Goal: Task Accomplishment & Management: Manage account settings

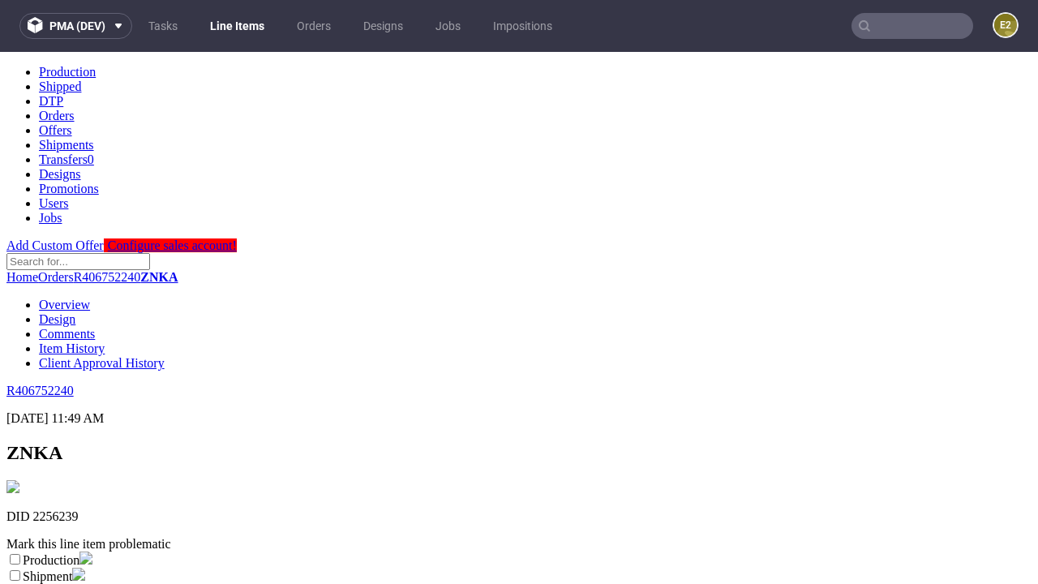
scroll to position [285, 0]
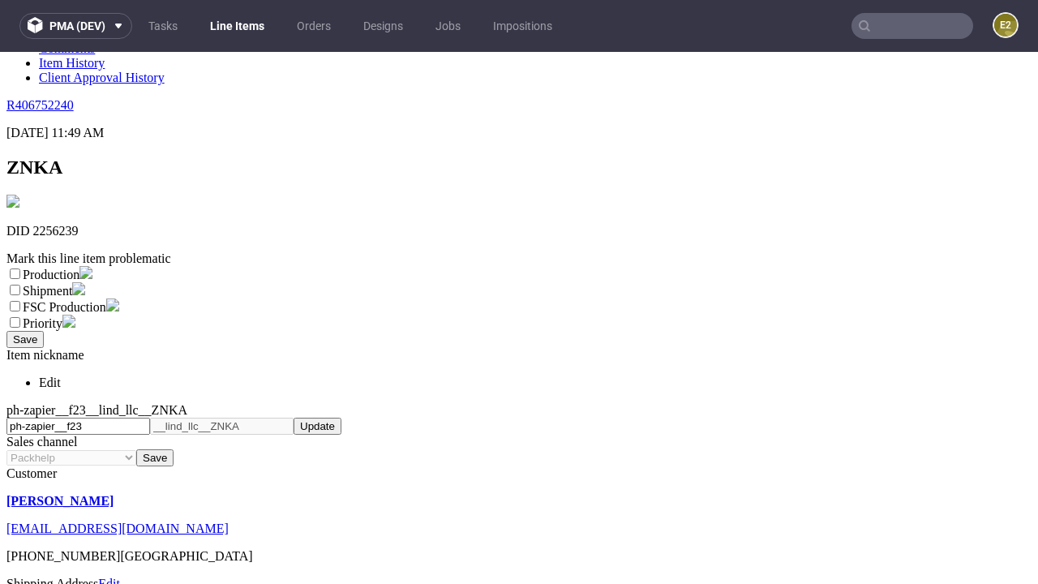
select select "dtp_ca_needed"
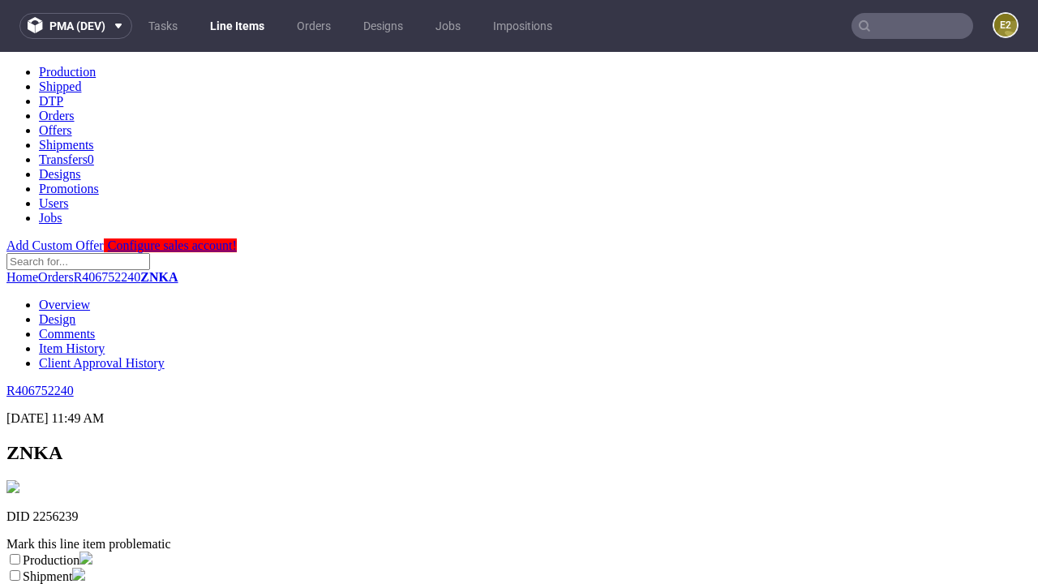
scroll to position [0, 0]
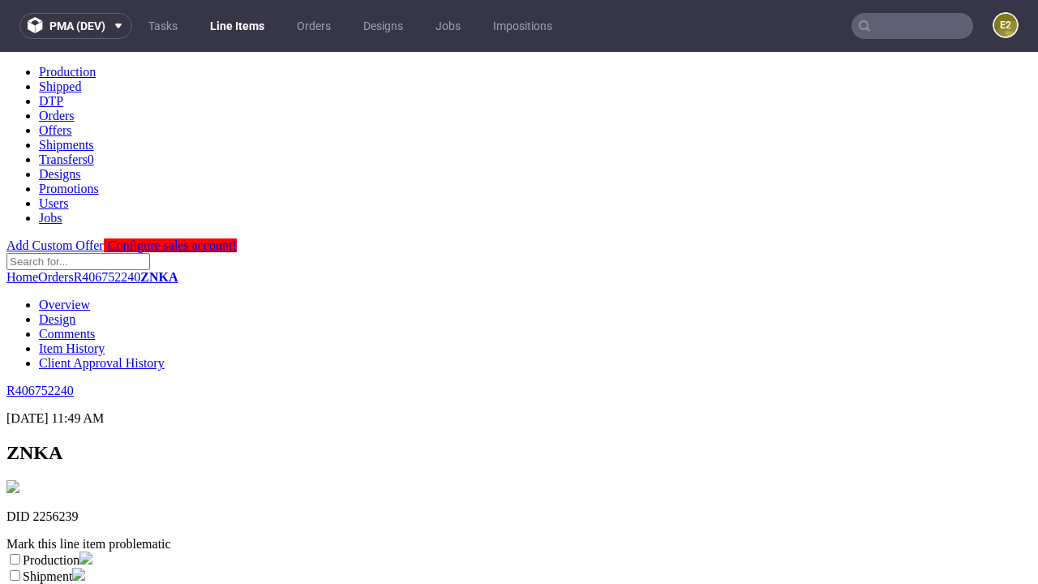
checkbox input "true"
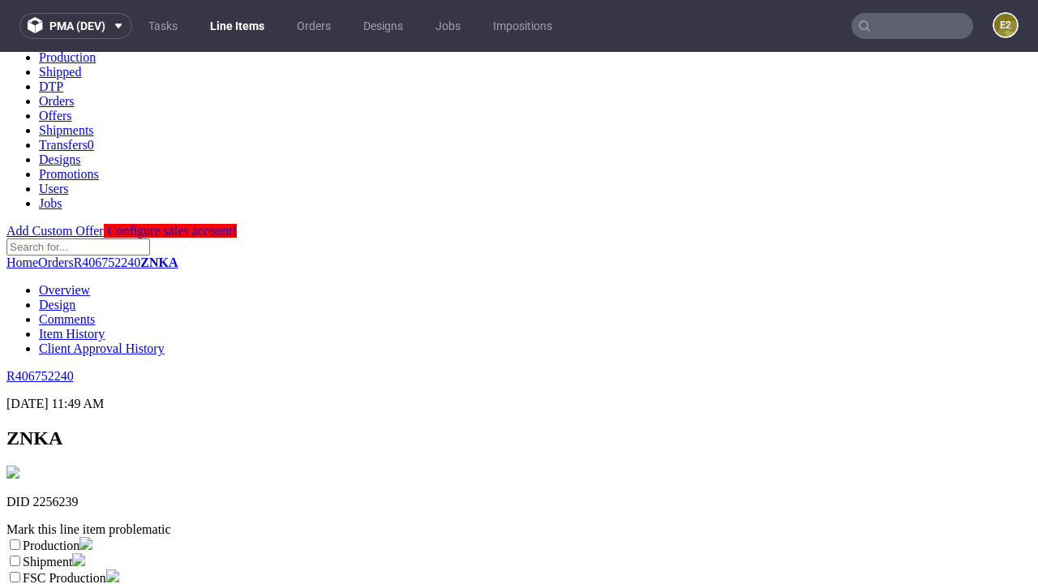
type textarea "test"
